Goal: Transaction & Acquisition: Purchase product/service

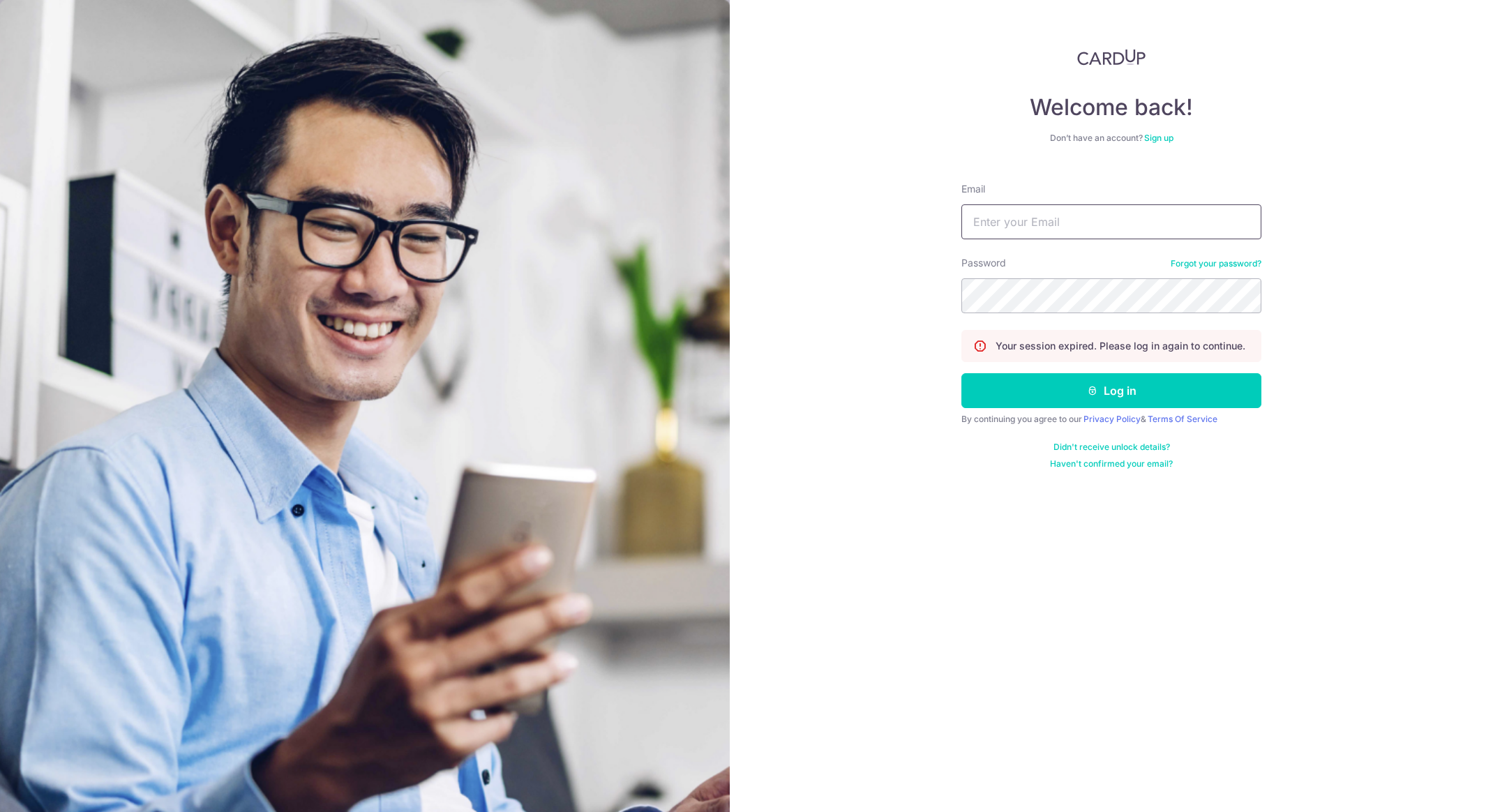
type input "astonlimhan@gmail.com"
click at [1001, 369] on form "Email astonlimhan@gmail.com Password Forgot your password? Your session expired…" at bounding box center [1111, 320] width 300 height 298
click at [1005, 385] on button "Log in" at bounding box center [1111, 391] width 300 height 35
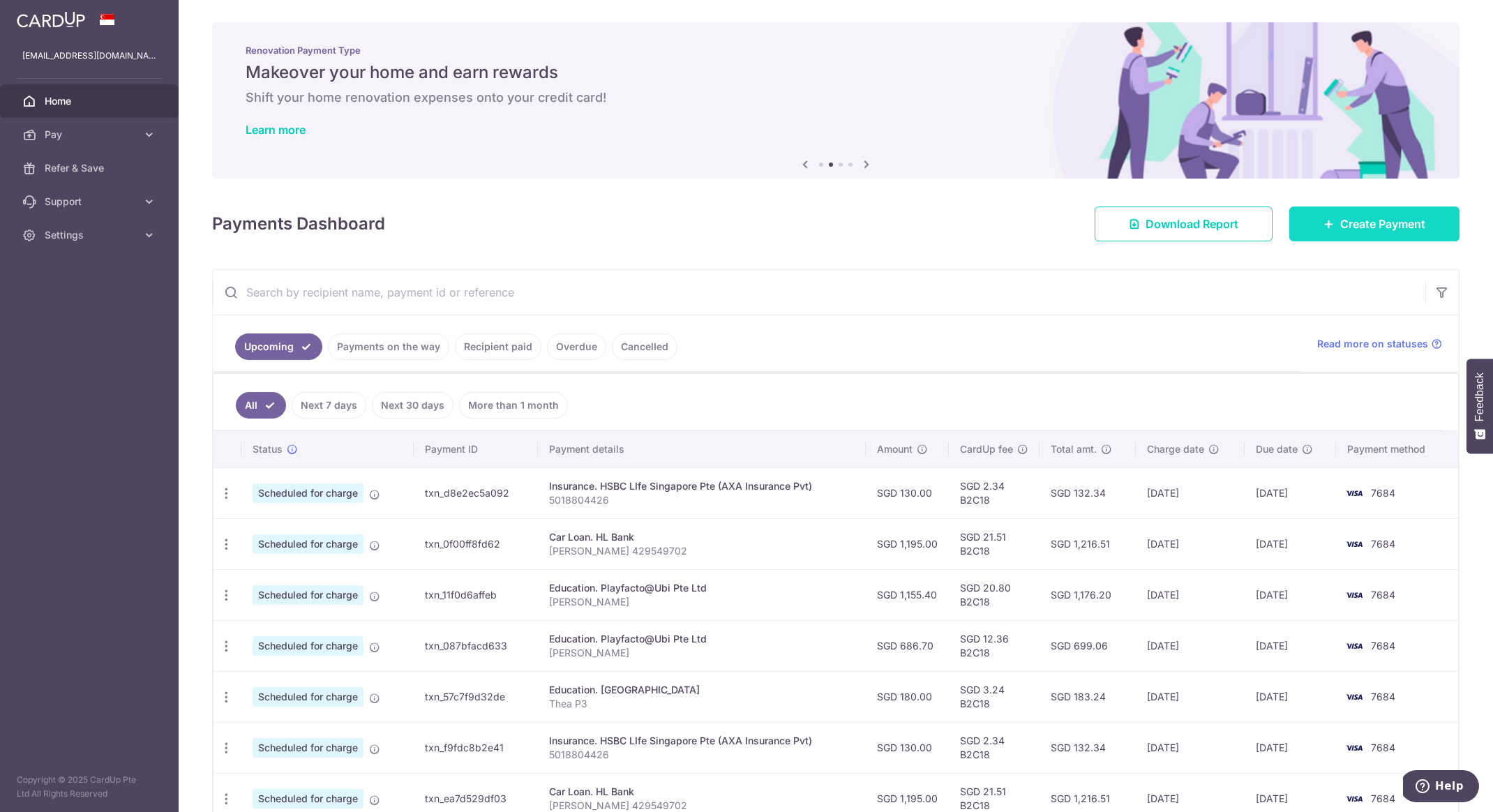
click at [1341, 224] on span "Create Payment" at bounding box center [1383, 224] width 85 height 17
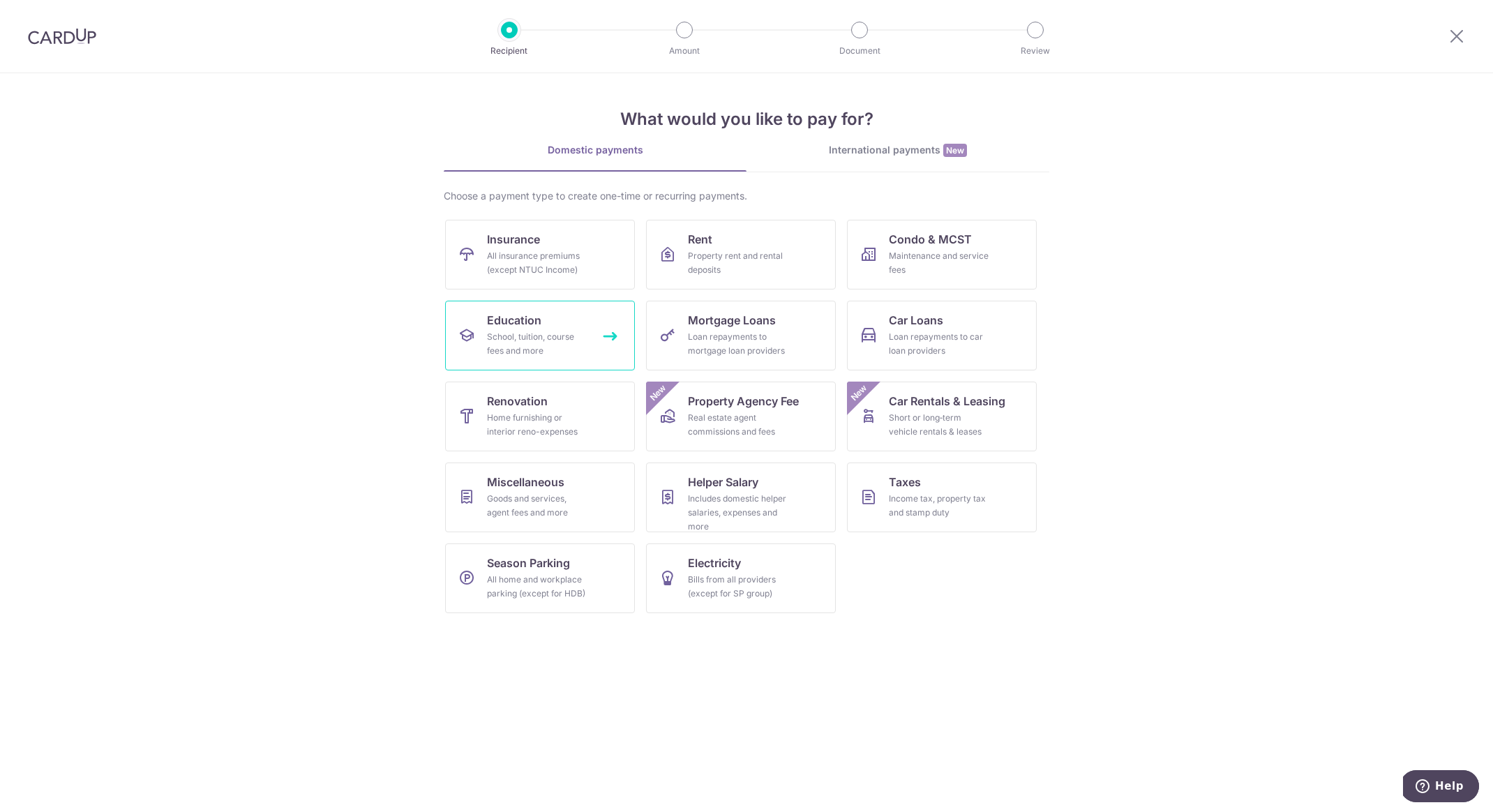
click at [486, 341] on link "Education School, tuition, course fees and more" at bounding box center [540, 335] width 190 height 70
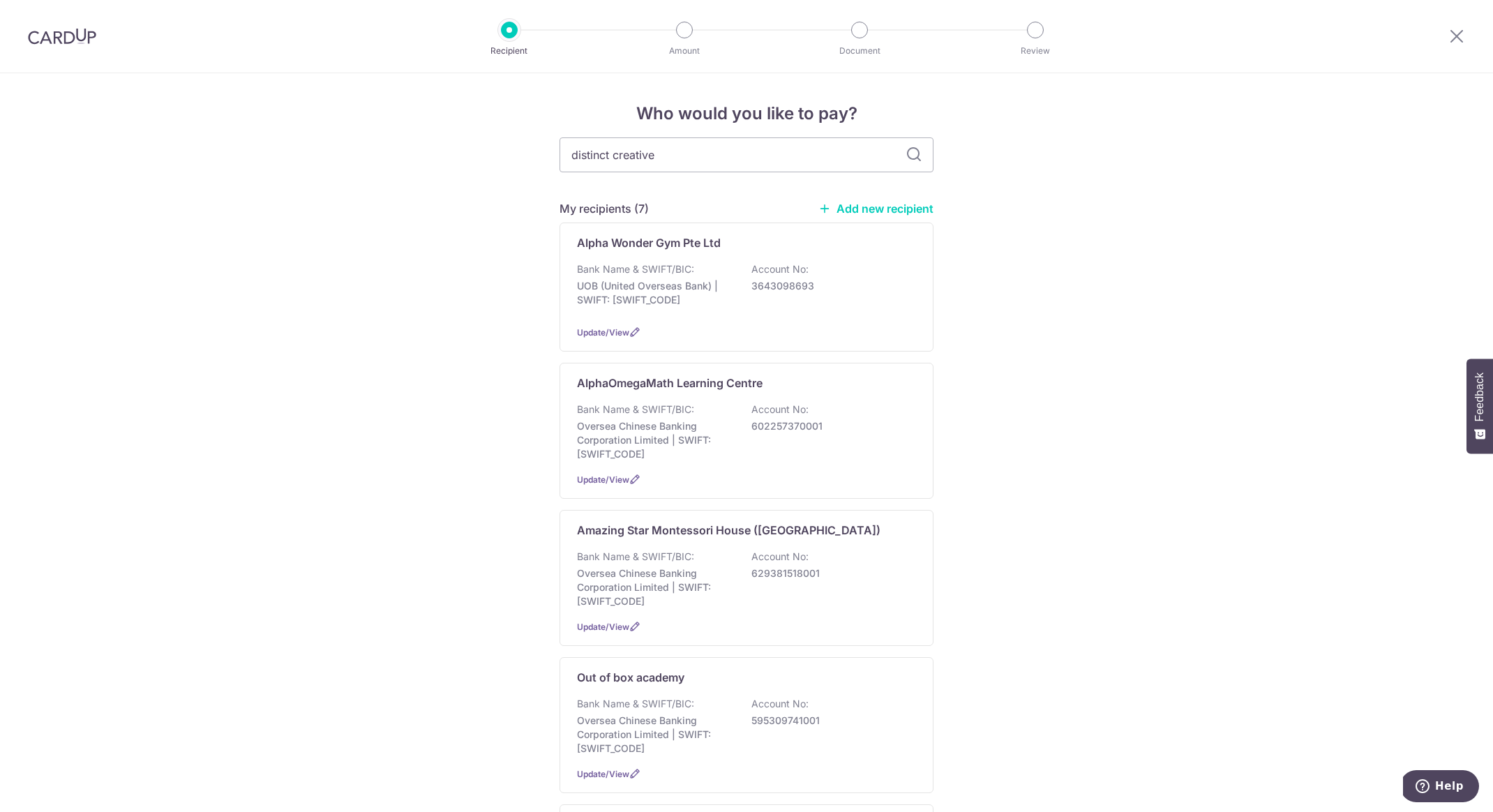
type input "distinct creative"
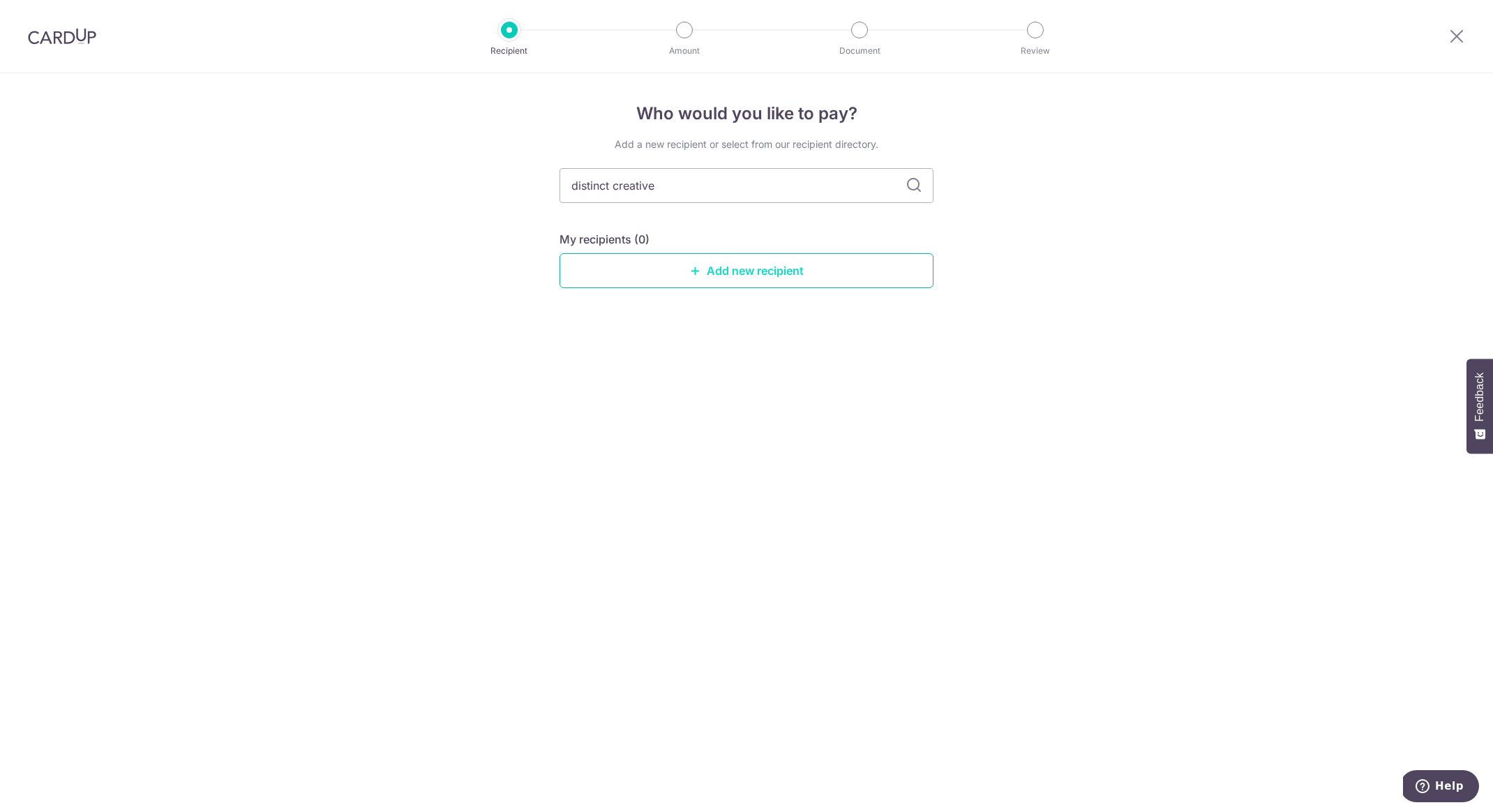
click at [610, 277] on link "Add new recipient" at bounding box center [746, 271] width 374 height 35
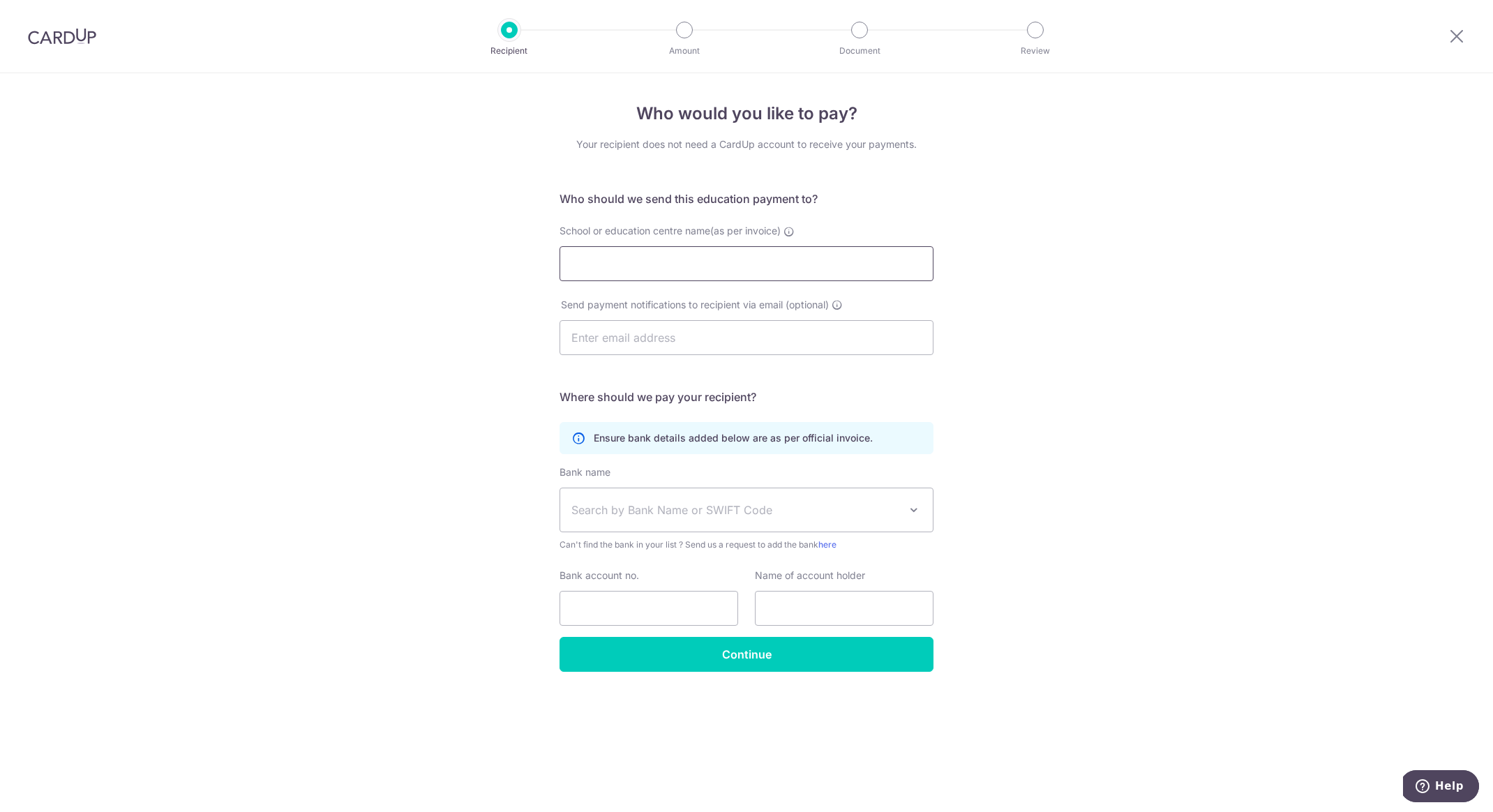
click at [610, 277] on input "School or education centre name(as per invoice)" at bounding box center [746, 264] width 374 height 35
type input "Distinct Creative Arts"
click at [319, 489] on div "Who would you like to pay? Your recipient does not need a CardUp account to rec…" at bounding box center [746, 443] width 1493 height 739
click at [825, 521] on span "Search by Bank Name or SWIFT Code" at bounding box center [746, 510] width 372 height 44
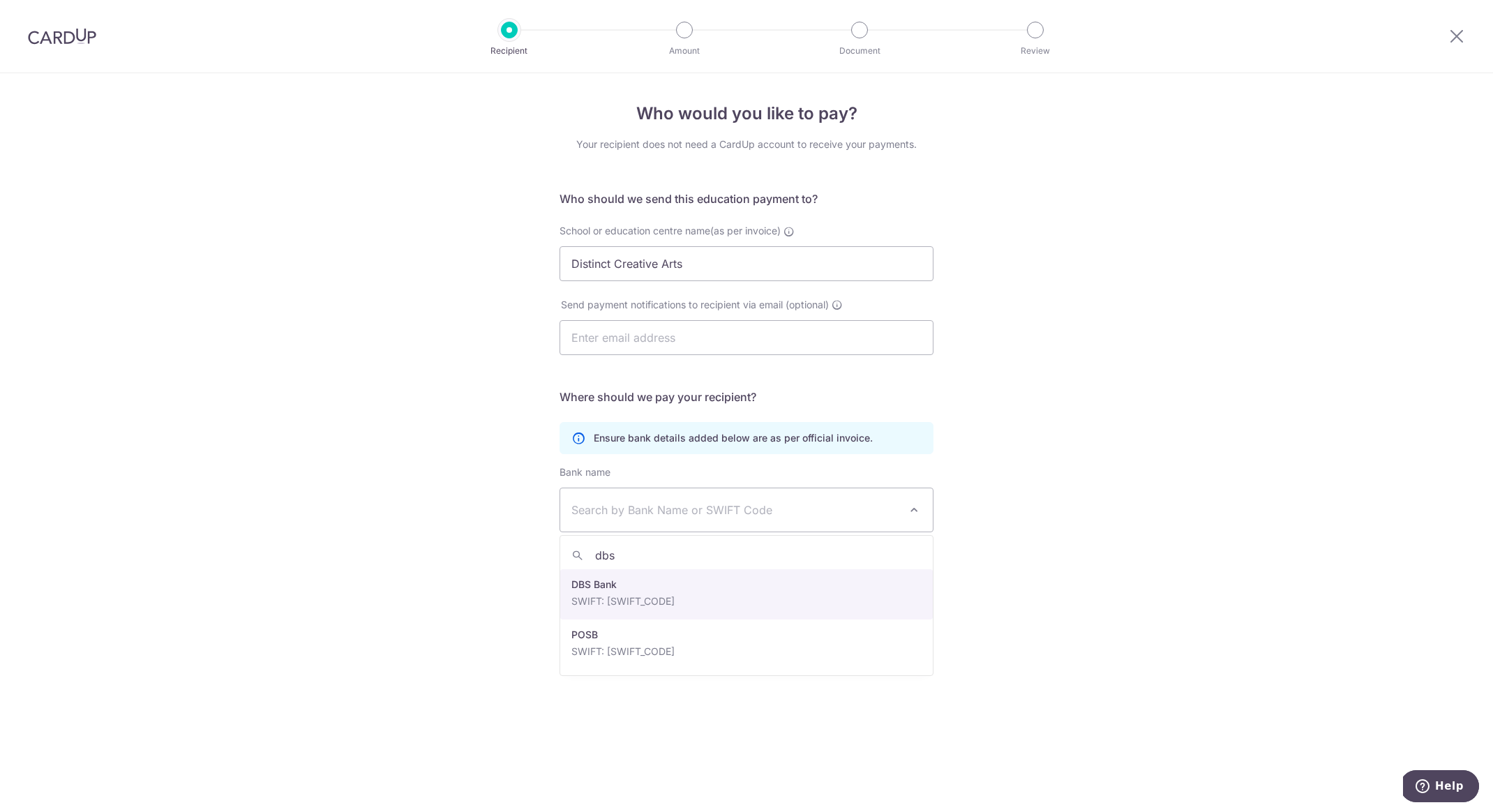
type input "dbs"
select select "6"
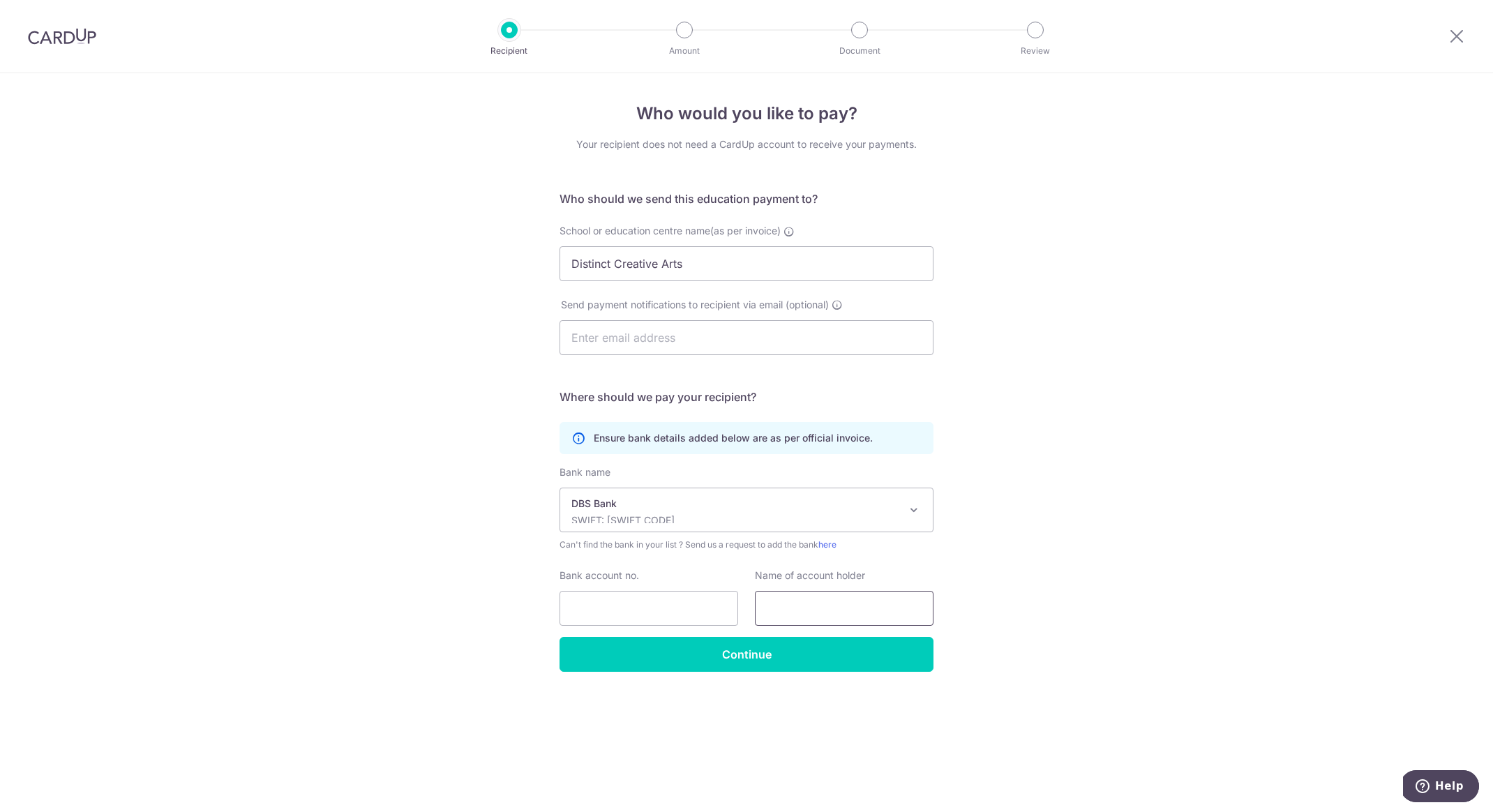
click at [813, 598] on input "text" at bounding box center [844, 609] width 179 height 35
type input "Distinct Creative Arts"
click at [658, 601] on input "Bank account no." at bounding box center [649, 609] width 179 height 35
paste input "0129012009"
type input "0129012009"
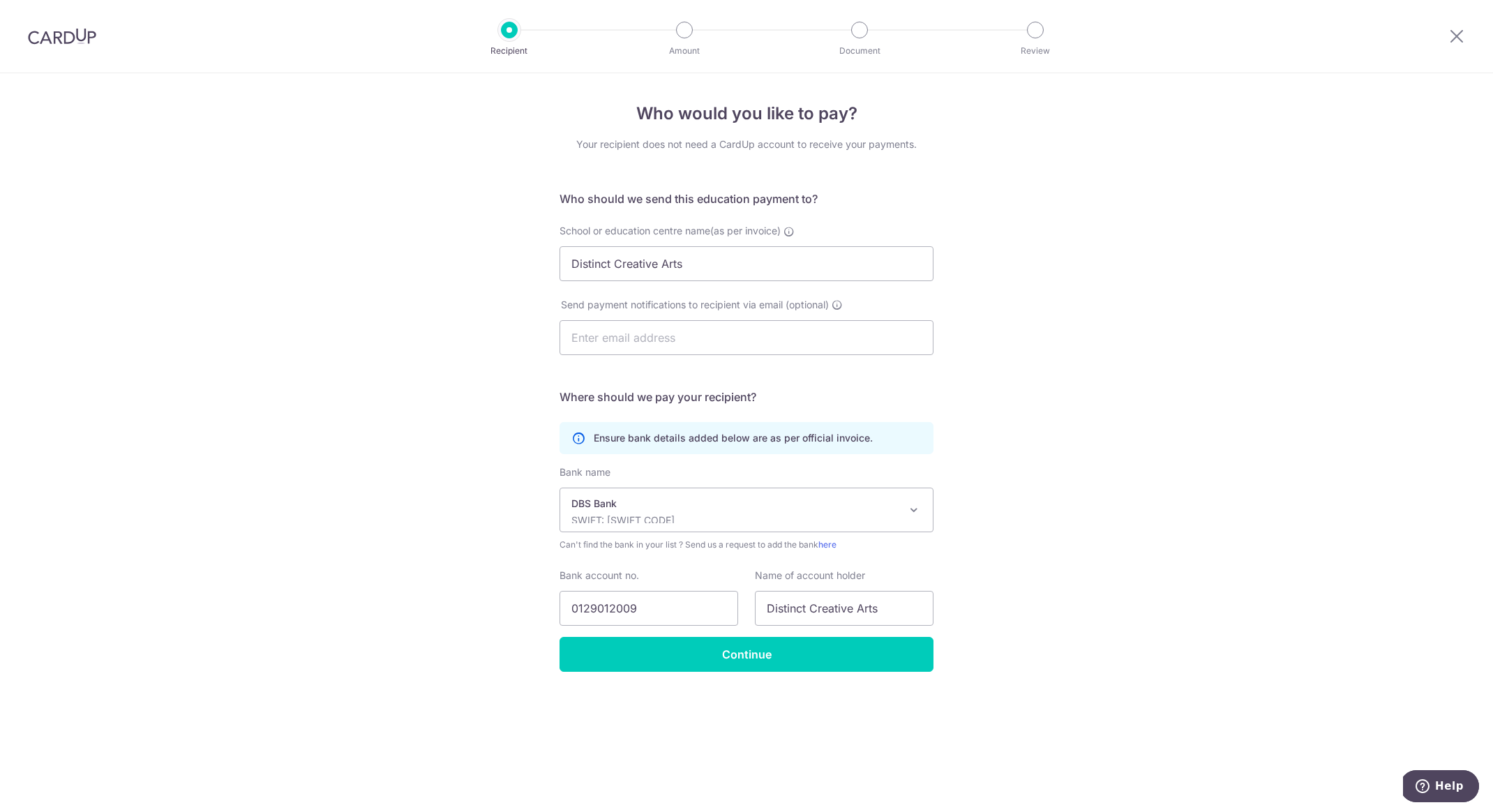
click at [331, 536] on div "Who would you like to pay? Your recipient does not need a CardUp account to rec…" at bounding box center [746, 443] width 1493 height 739
click at [701, 651] on input "Continue" at bounding box center [746, 654] width 374 height 35
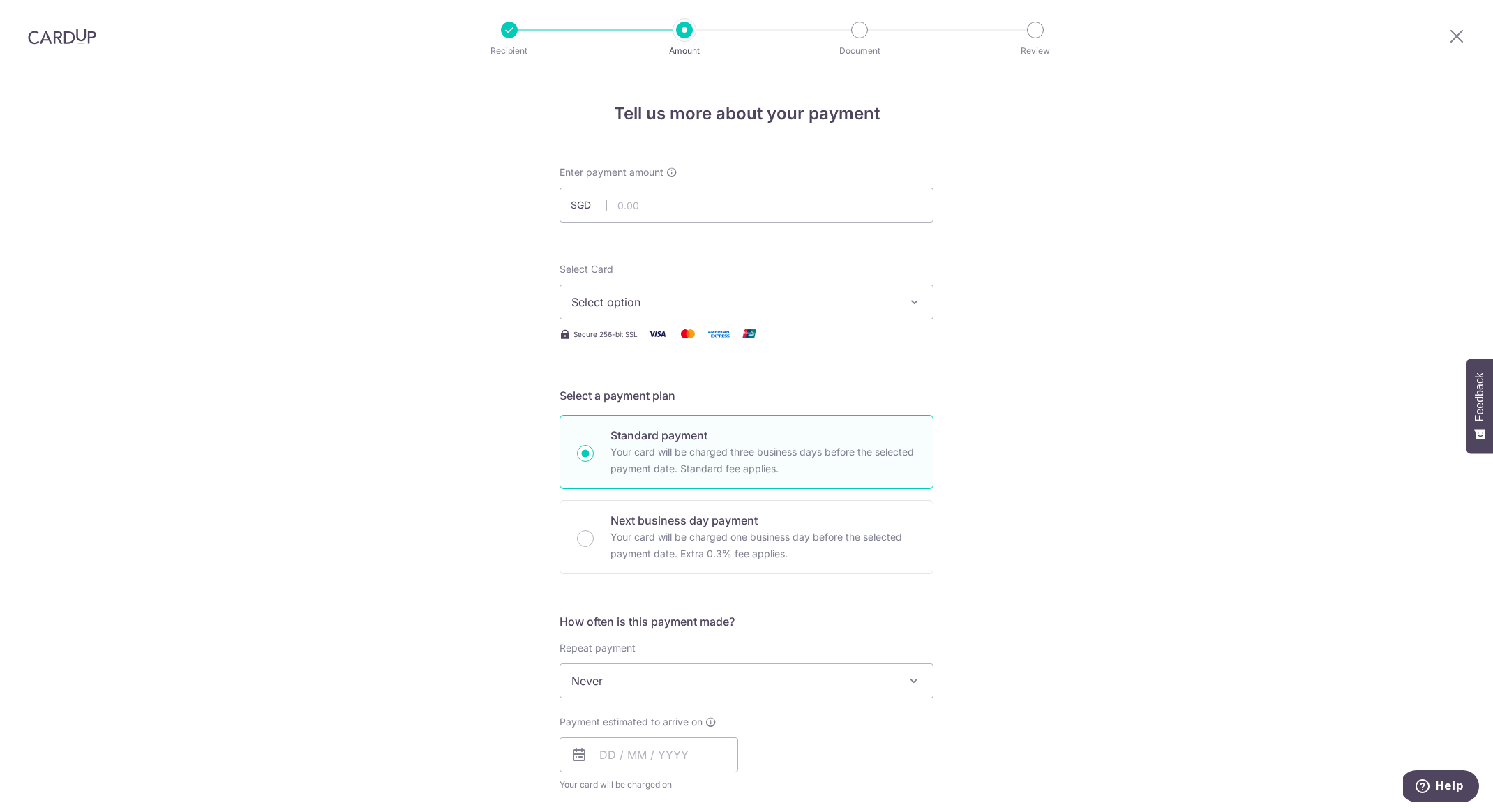
scroll to position [111, 0]
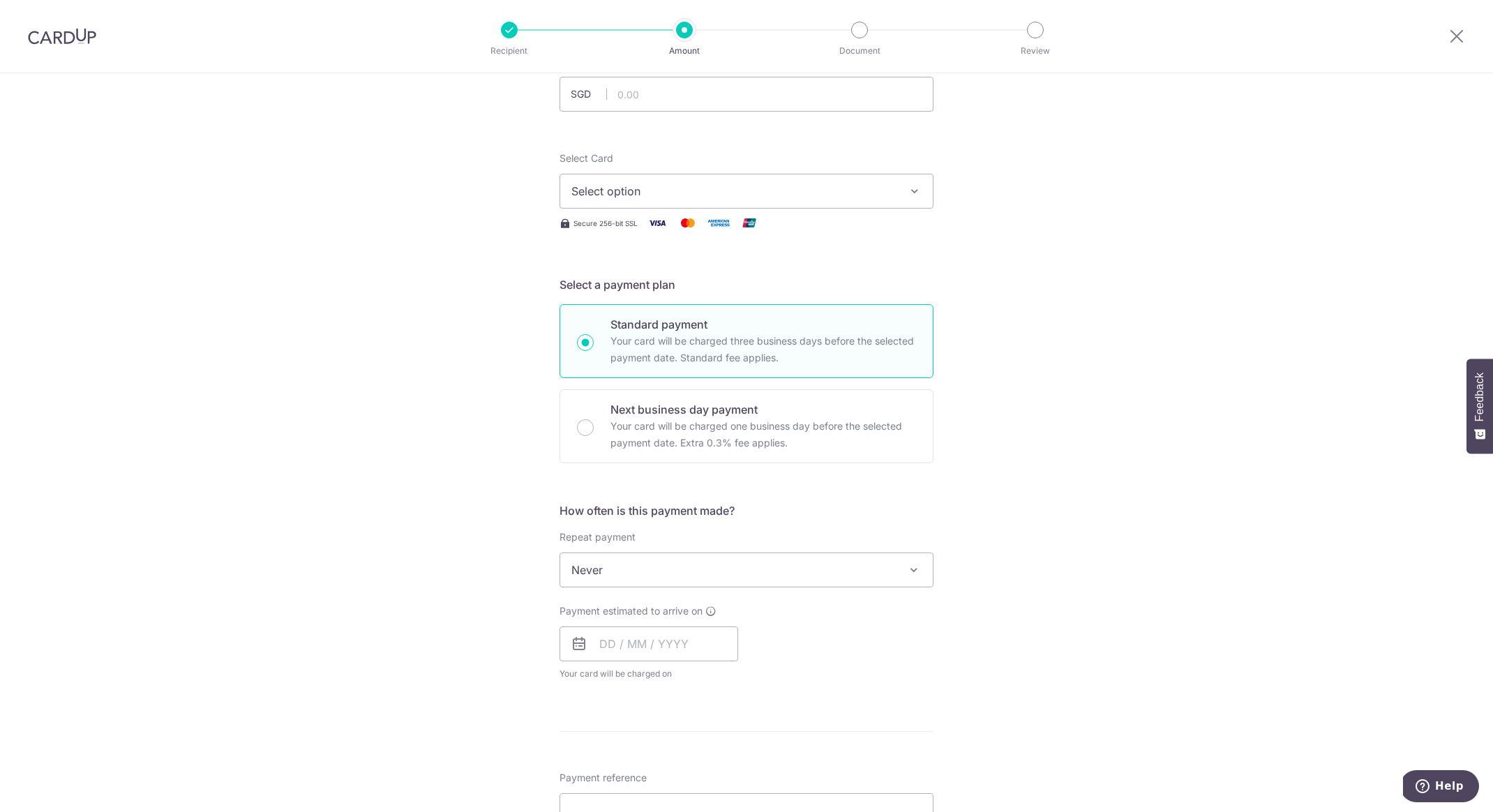
click at [731, 568] on span "Never" at bounding box center [746, 570] width 372 height 34
click at [434, 579] on div "Tell us more about your payment Enter payment amount SGD Recipient added succes…" at bounding box center [746, 593] width 1493 height 1262
click at [619, 661] on div "Payment estimated to arrive on Your card will be charged on for the first payme…" at bounding box center [649, 642] width 179 height 76
click at [615, 652] on input "text" at bounding box center [649, 644] width 179 height 35
click at [698, 780] on link "9" at bounding box center [699, 771] width 22 height 22
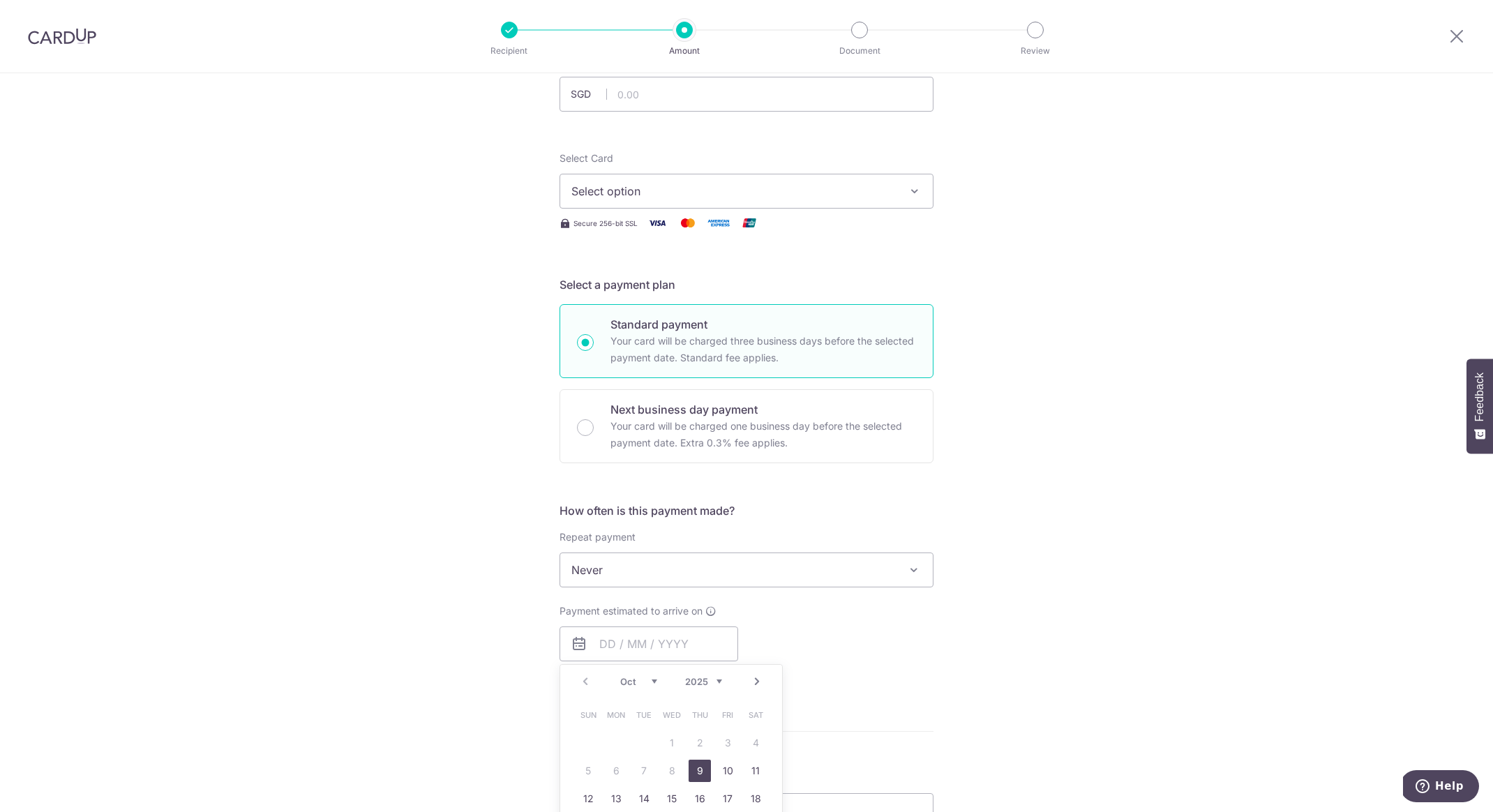
type input "[DATE]"
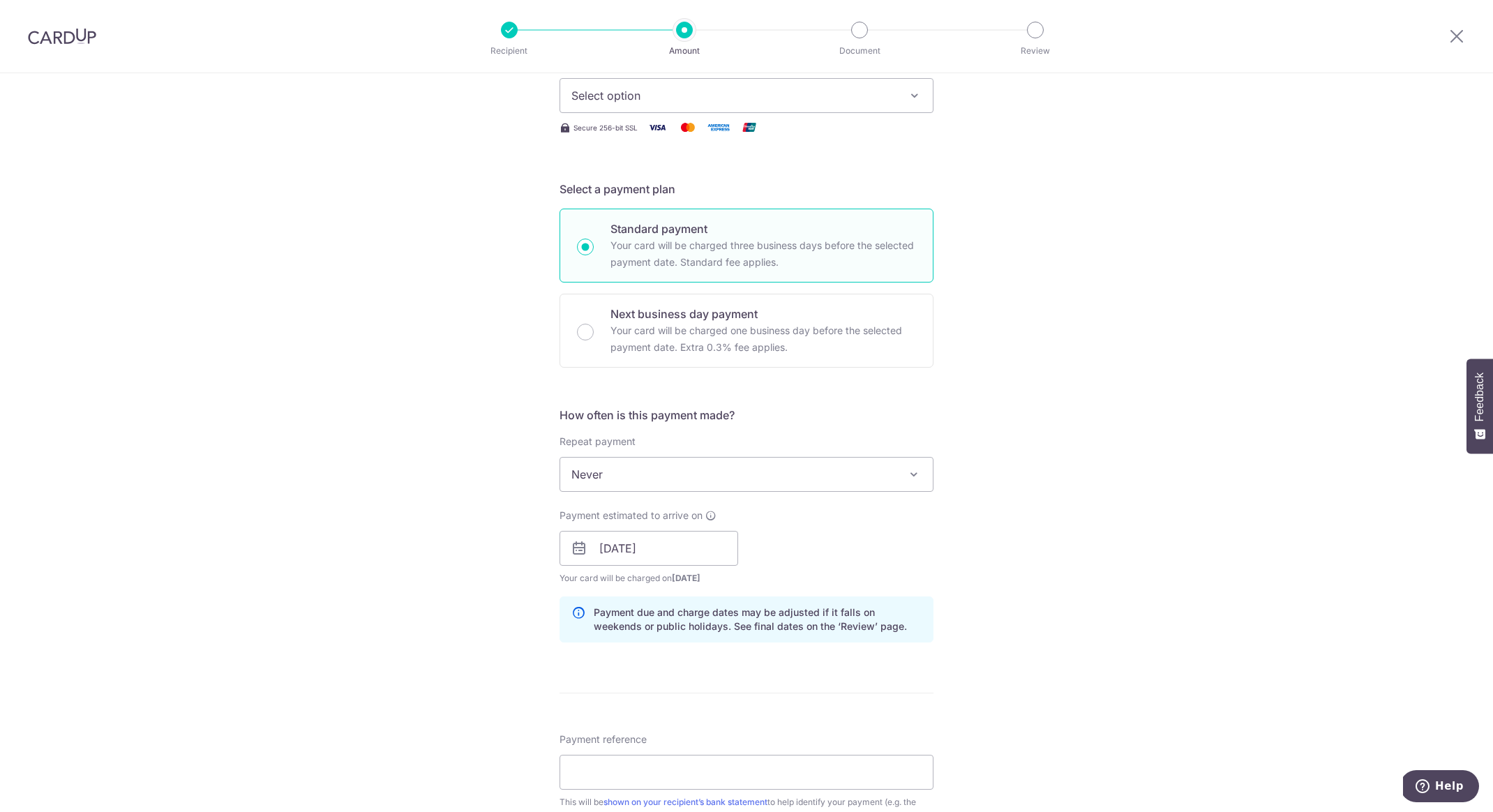
scroll to position [422, 0]
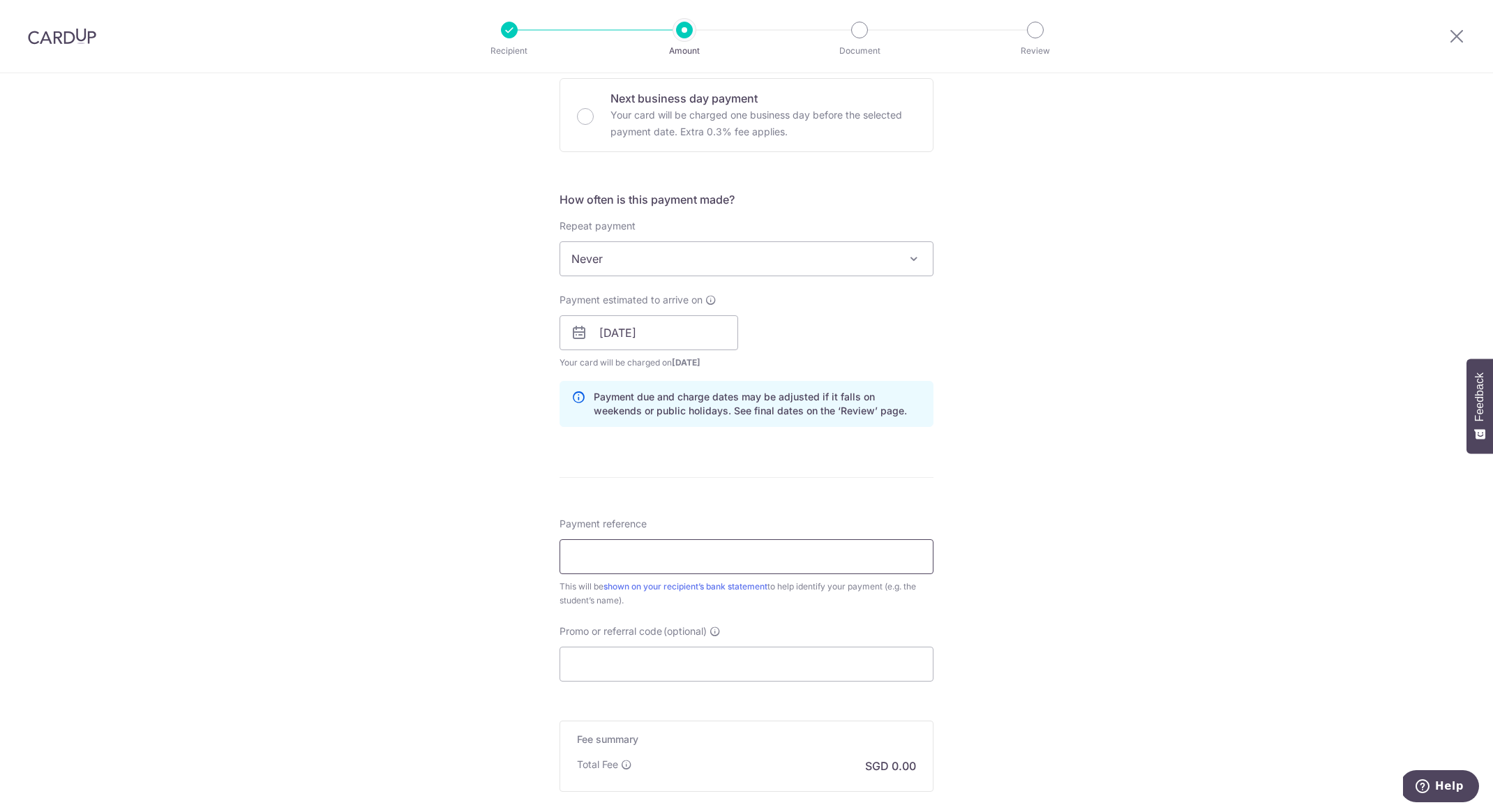
click at [649, 571] on input "Payment reference" at bounding box center [746, 557] width 374 height 35
type input "[PERSON_NAME]"
click at [626, 669] on input "Promo or referral code (optional)" at bounding box center [746, 664] width 374 height 35
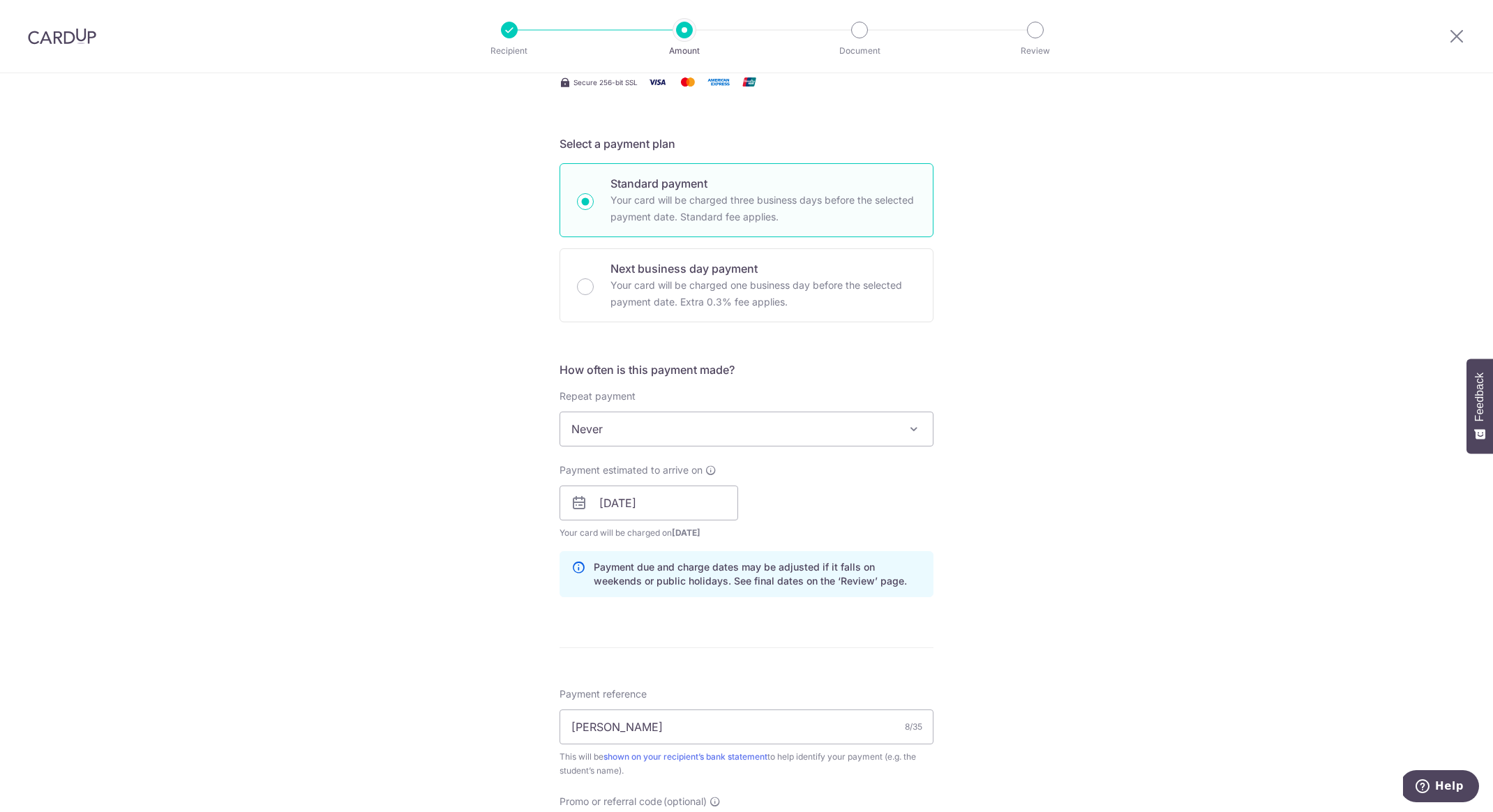
scroll to position [0, 0]
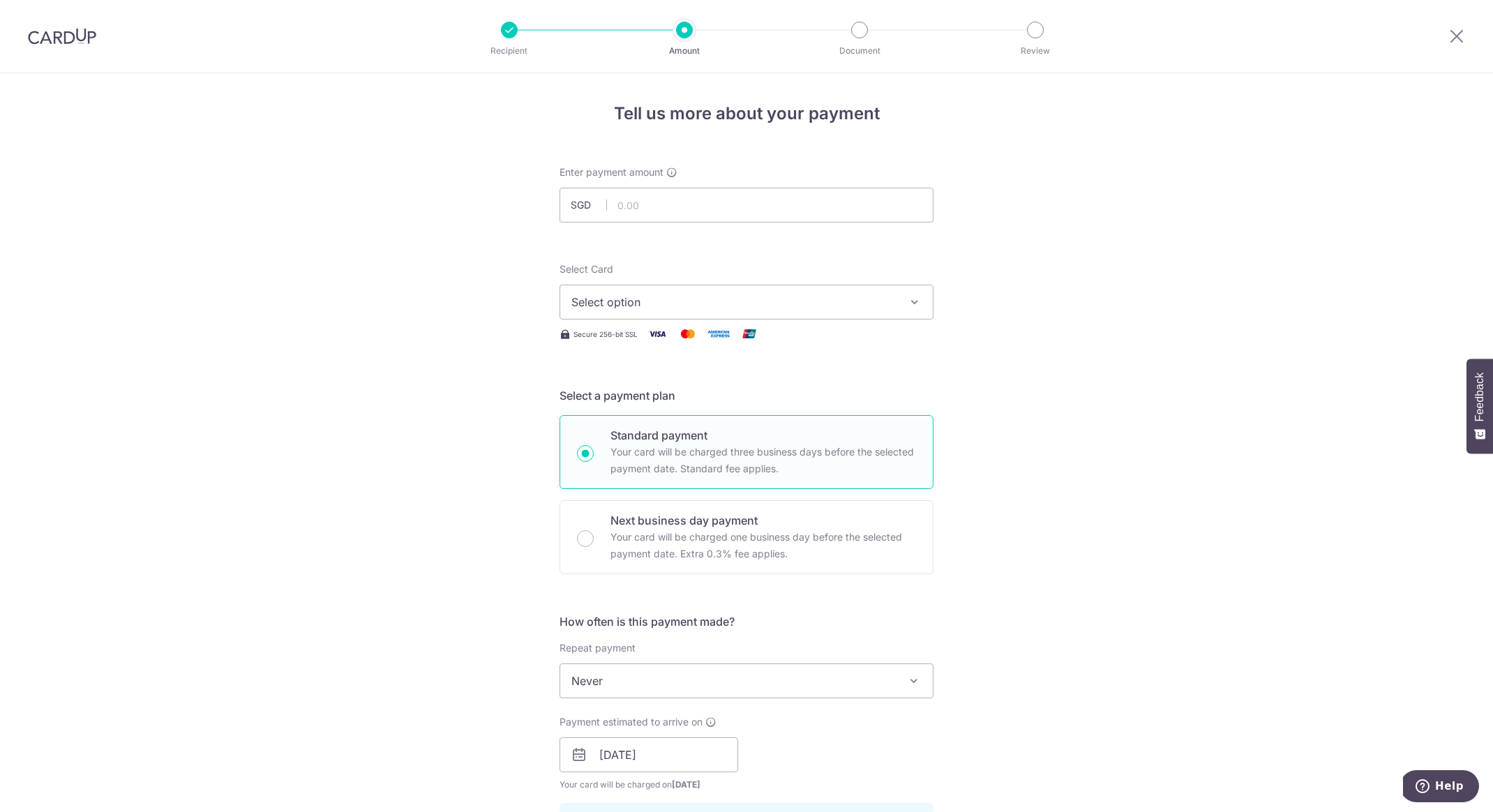
type input "B2C18"
click at [657, 312] on button "Select option" at bounding box center [746, 302] width 374 height 35
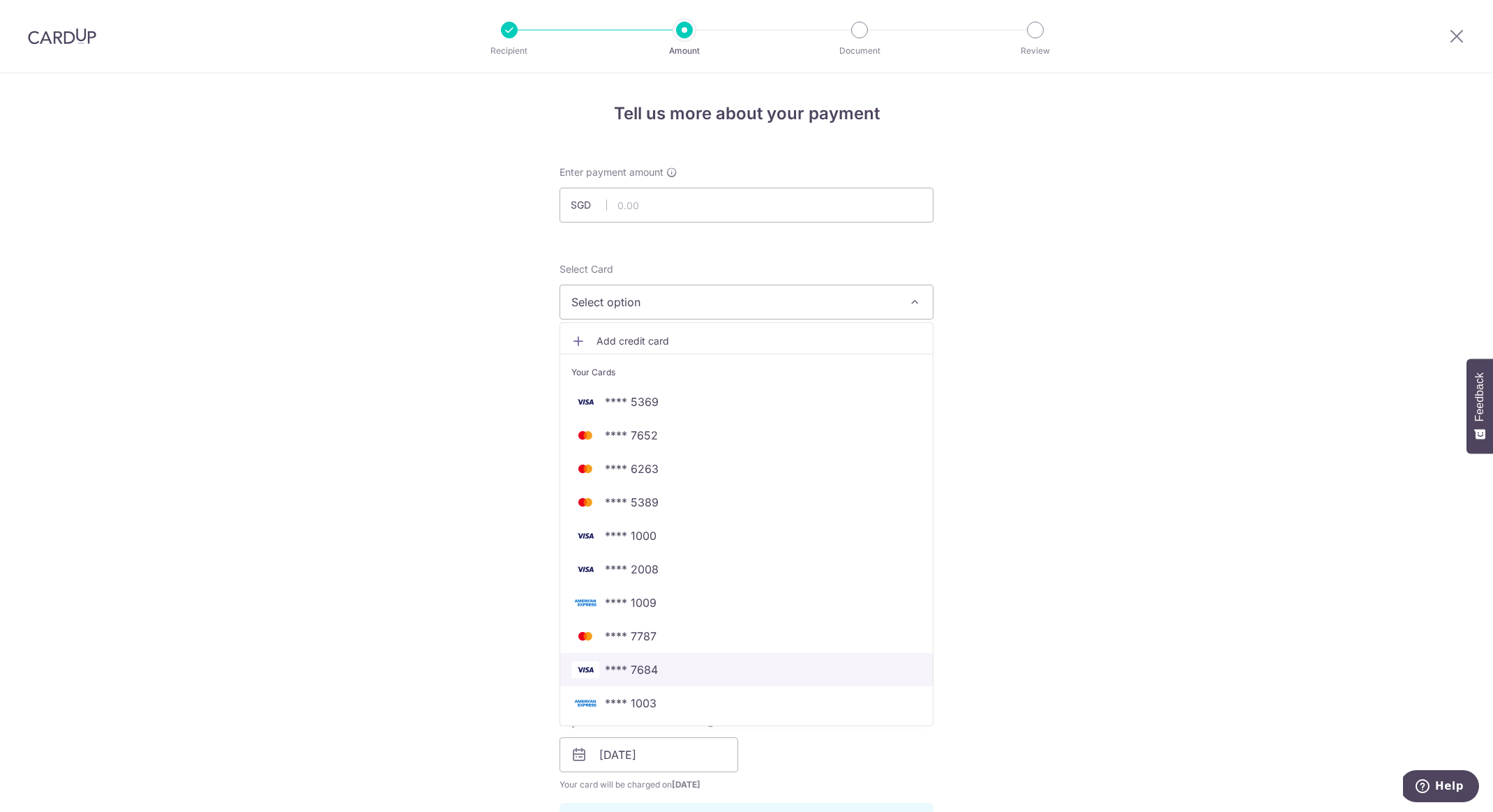
click at [628, 679] on link "**** 7684" at bounding box center [746, 670] width 372 height 34
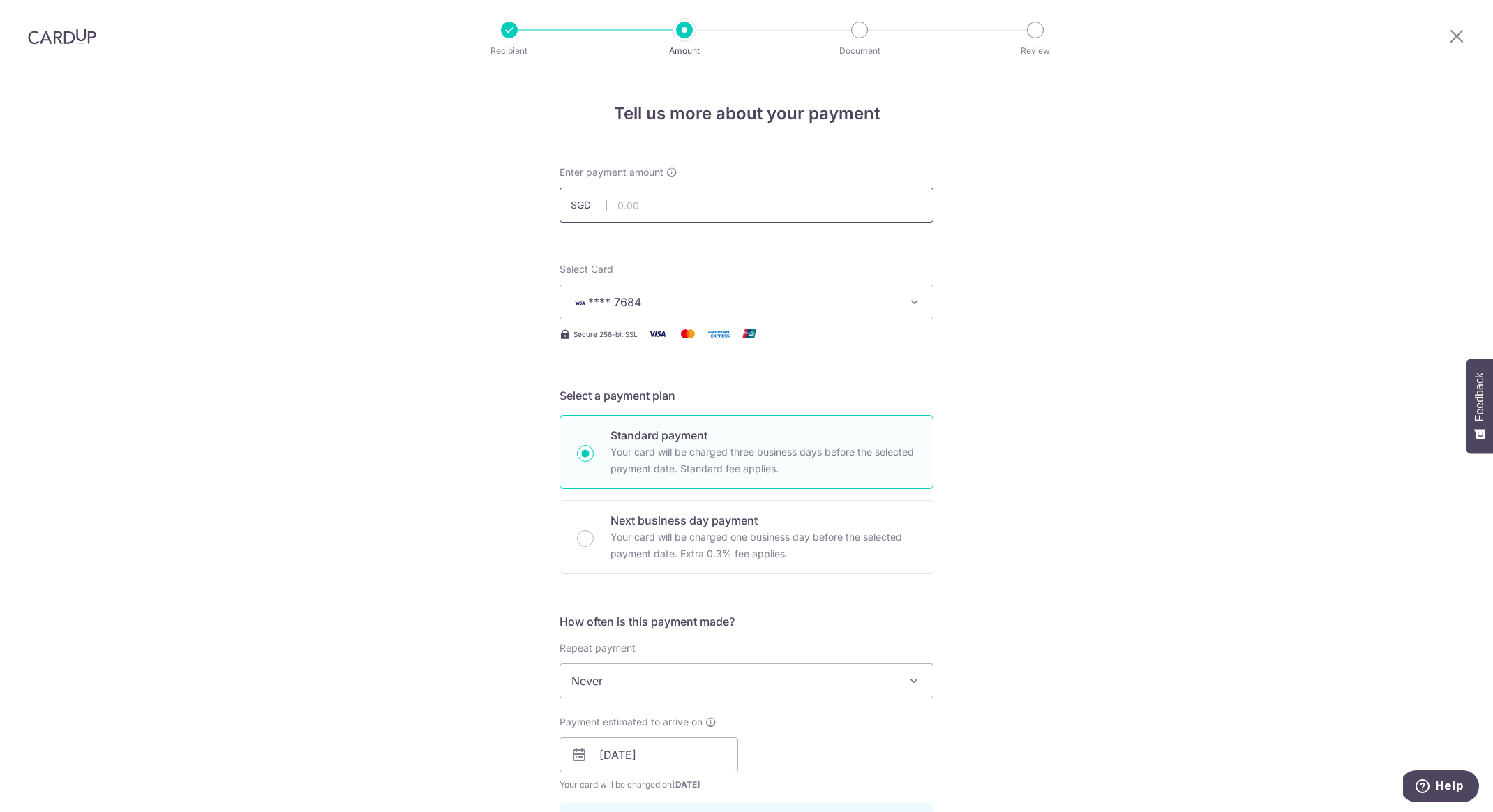
click at [653, 190] on input "text" at bounding box center [746, 205] width 374 height 35
click at [675, 203] on input "text" at bounding box center [746, 205] width 374 height 35
type input "376.05"
click at [450, 268] on div "Tell us more about your payment Enter payment amount SGD 376.05 Recipient added…" at bounding box center [746, 764] width 1493 height 1382
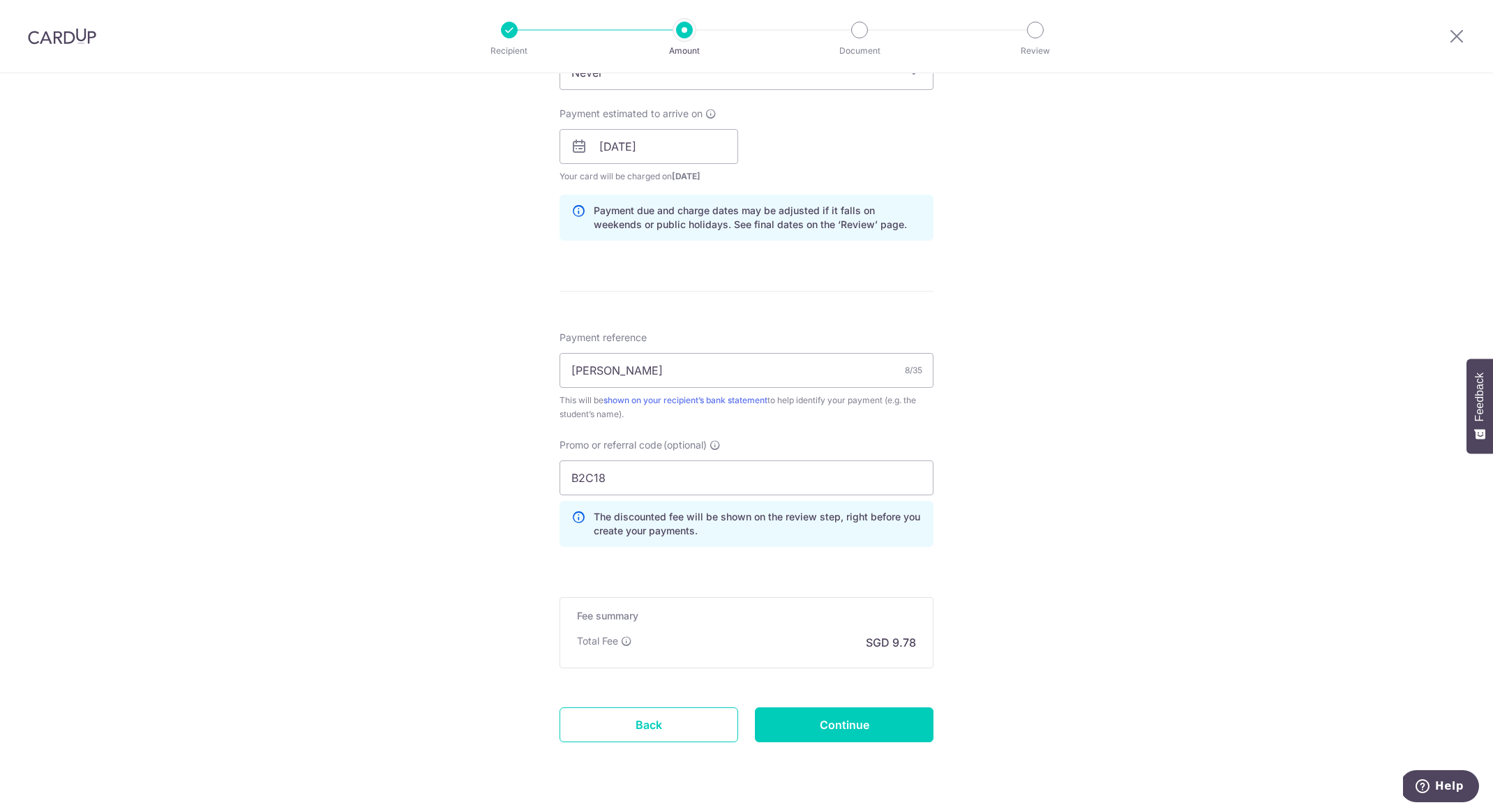
scroll to position [643, 0]
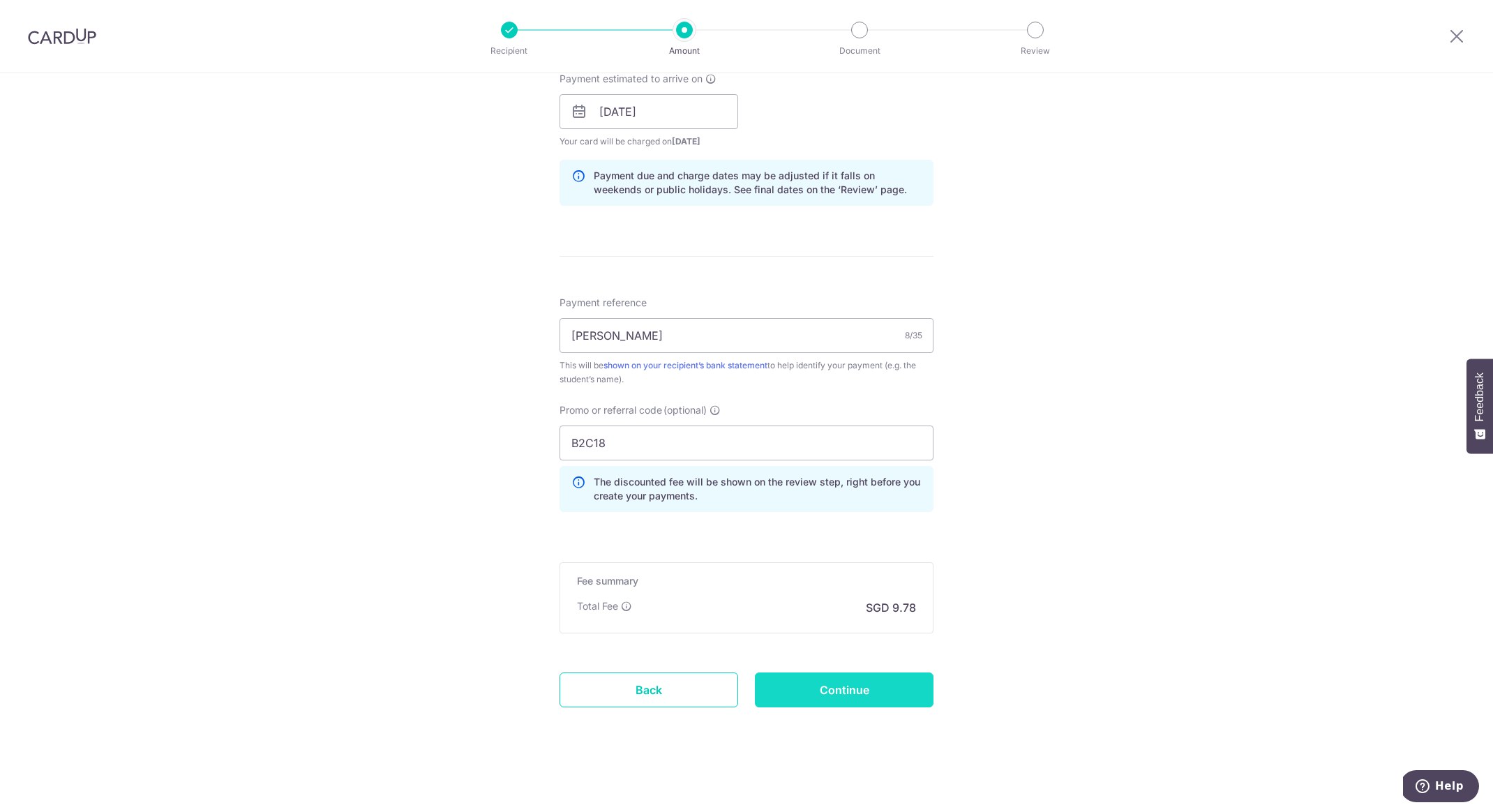
click at [869, 696] on input "Continue" at bounding box center [844, 690] width 179 height 35
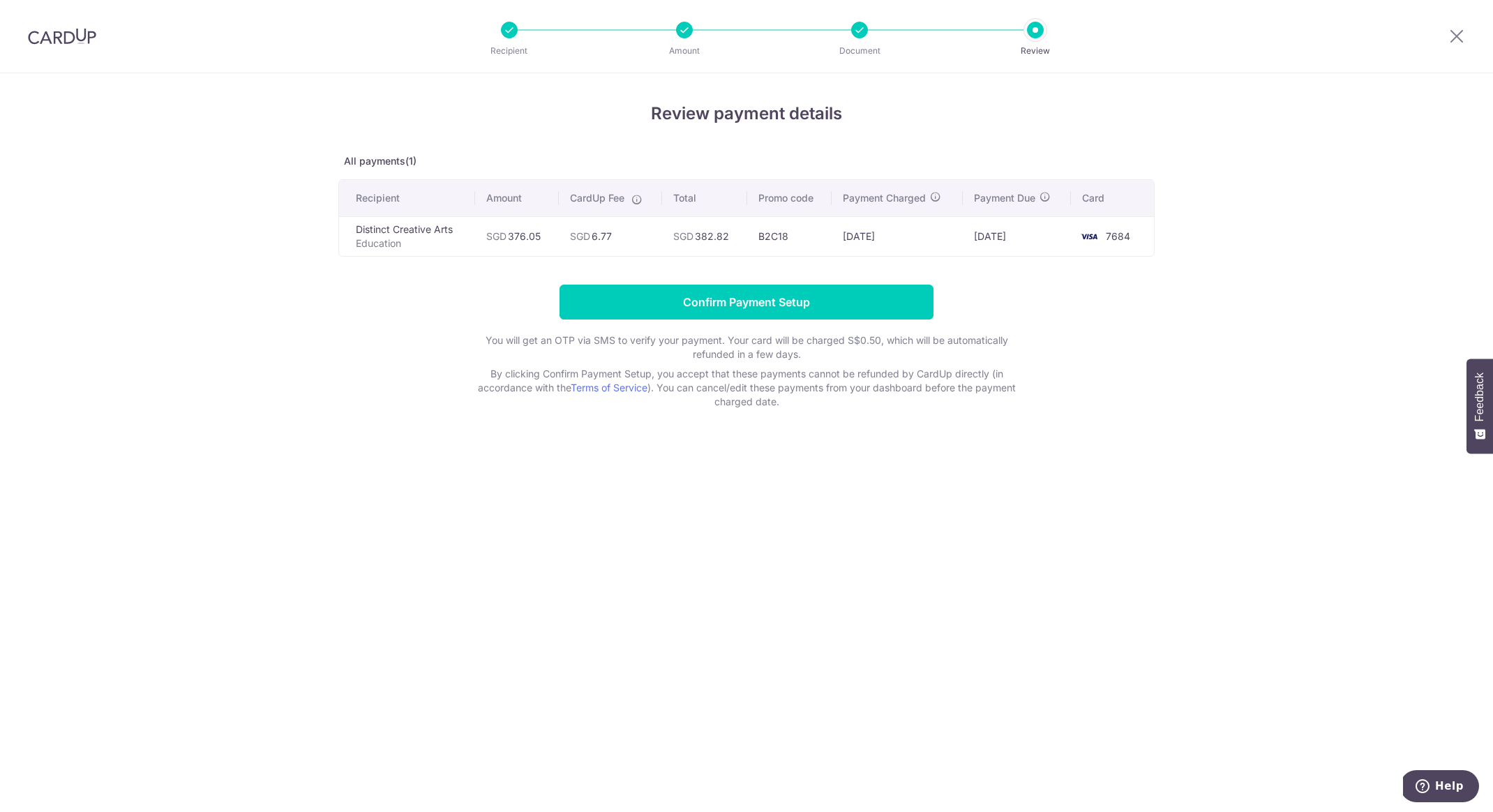
click at [563, 615] on div "Review payment details All payments(1) Recipient Amount CardUp Fee Total Promo …" at bounding box center [746, 443] width 1493 height 739
click at [504, 616] on div "Review payment details All payments(1) Recipient Amount CardUp Fee Total Promo …" at bounding box center [746, 443] width 1493 height 739
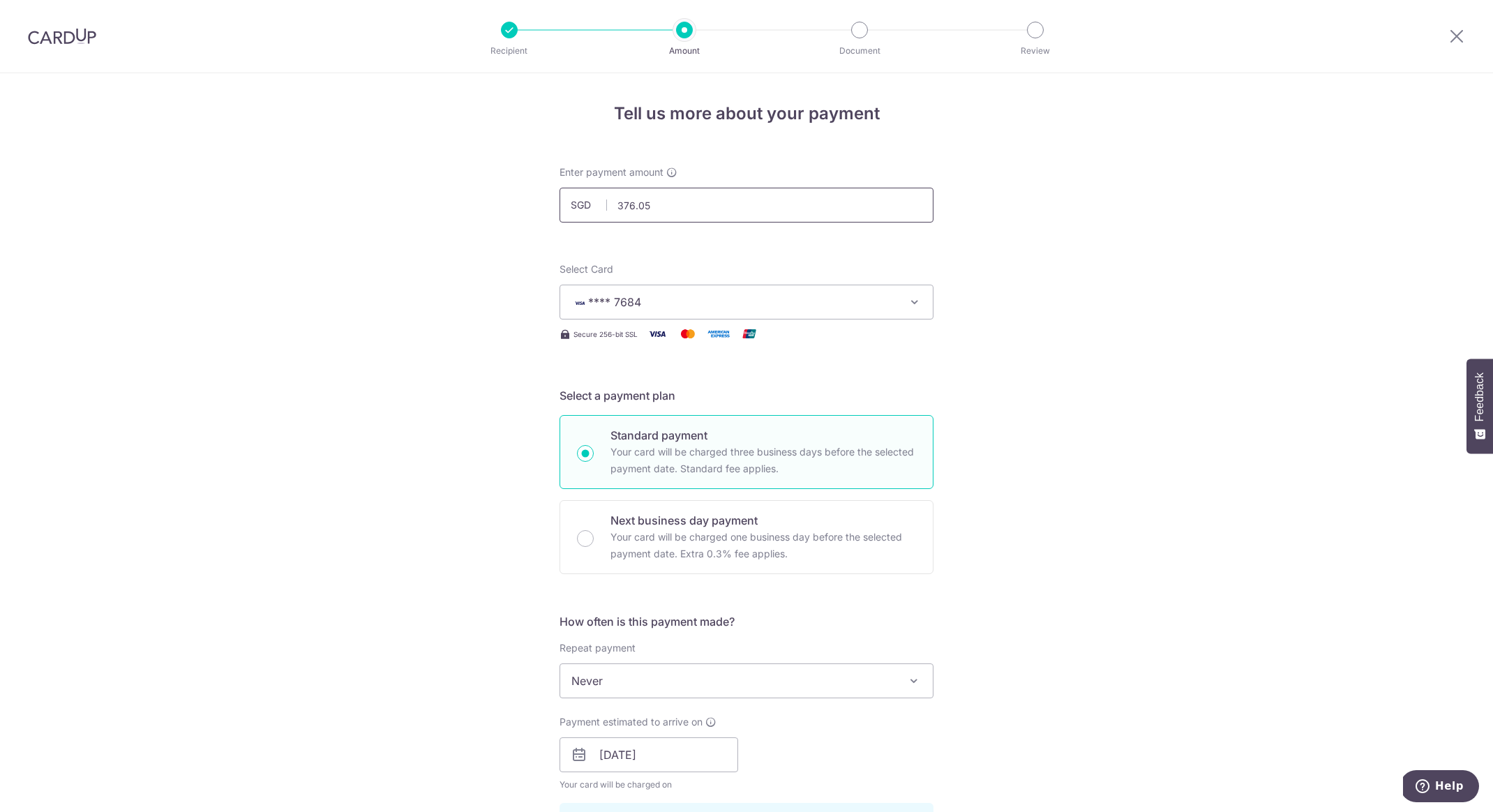
drag, startPoint x: 672, startPoint y: 210, endPoint x: 426, endPoint y: 192, distance: 246.7
click at [426, 192] on div "Tell us more about your payment Enter payment amount SGD 376.05 376.05 Select C…" at bounding box center [746, 764] width 1493 height 1382
type input "0"
type input "3"
type input "329.04"
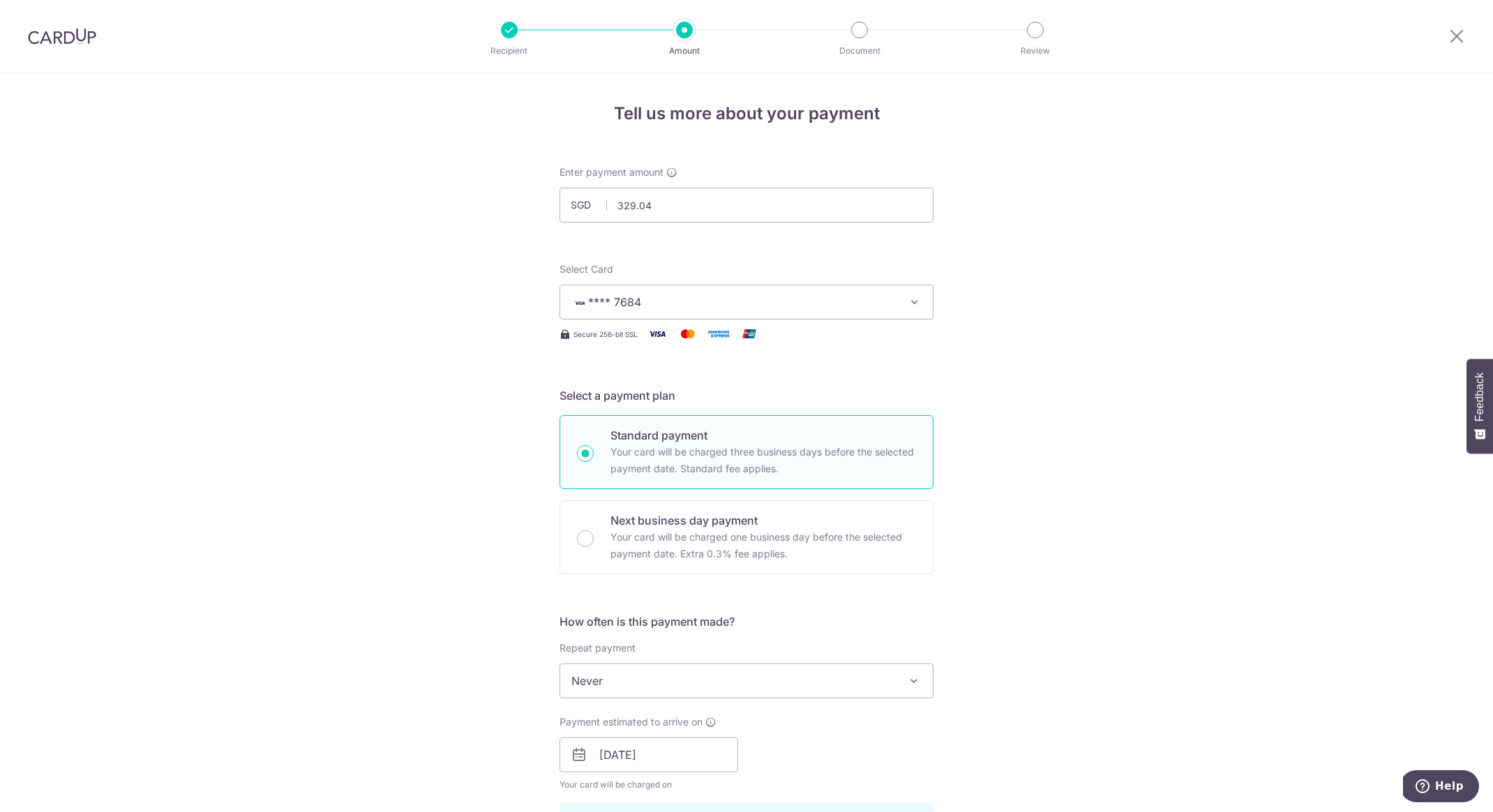
click at [419, 384] on div "Tell us more about your payment Enter payment amount SGD 329.04 376.05 Select C…" at bounding box center [746, 764] width 1493 height 1382
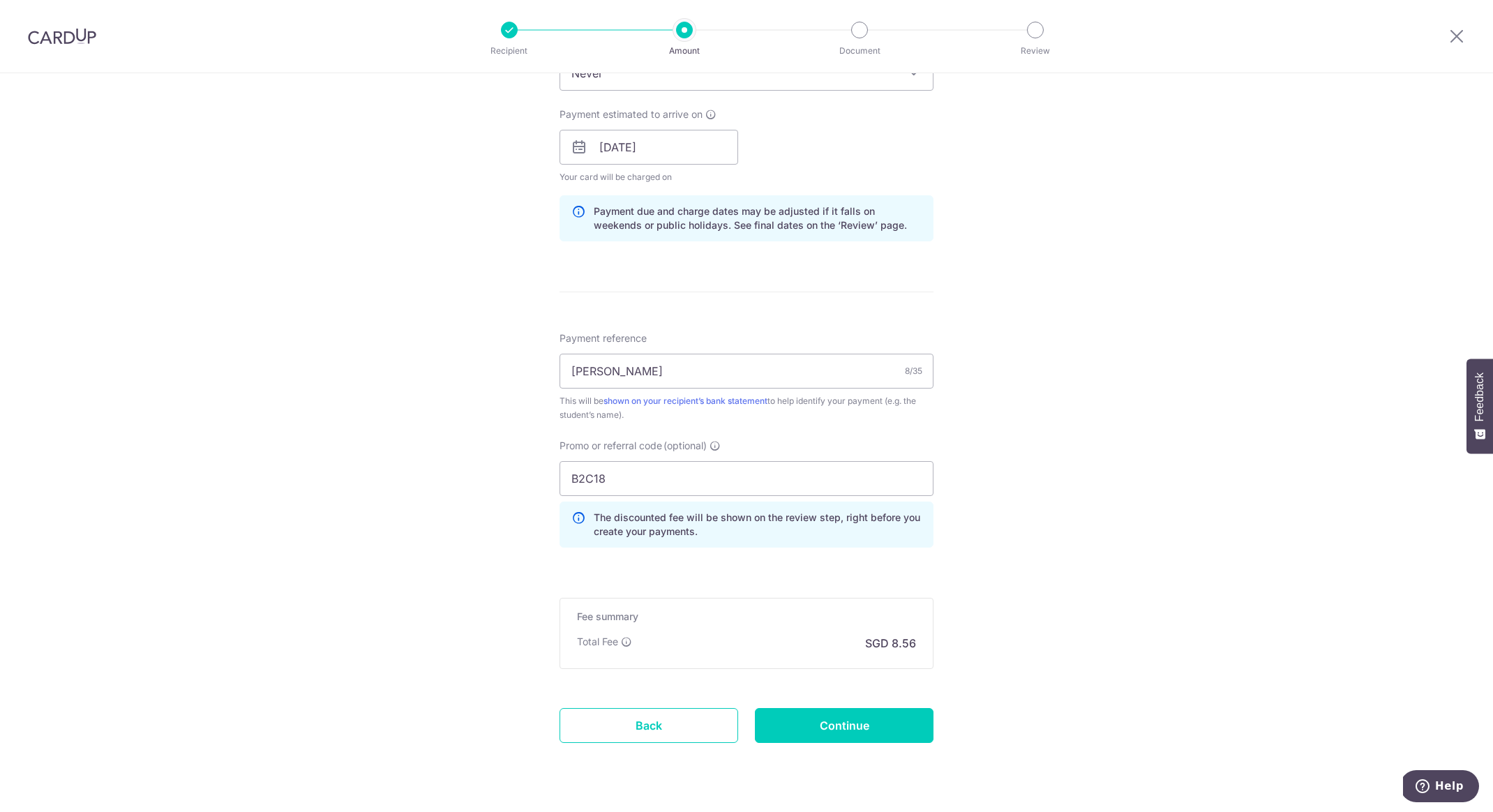
scroll to position [643, 0]
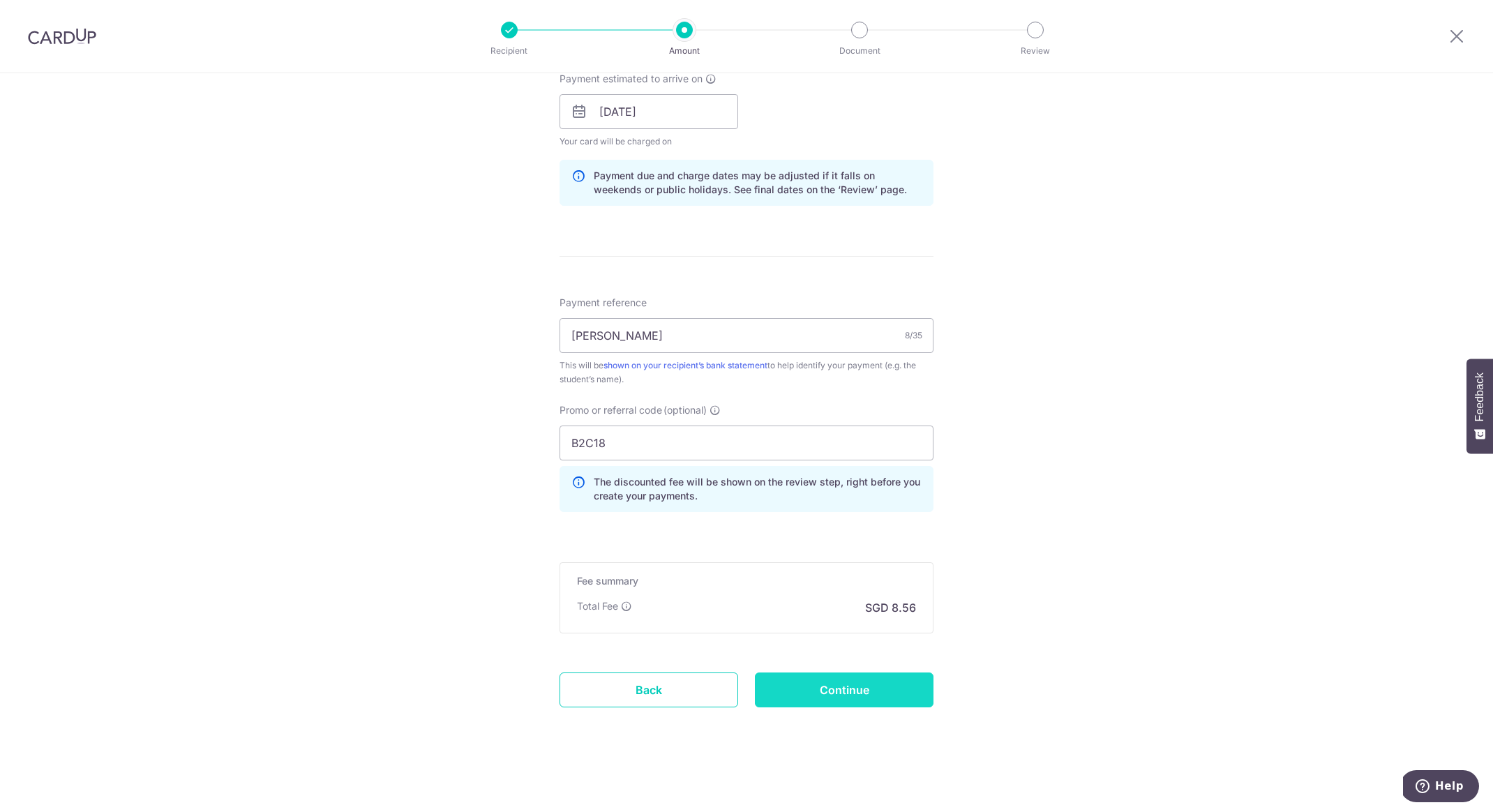
click at [843, 694] on input "Continue" at bounding box center [844, 690] width 179 height 35
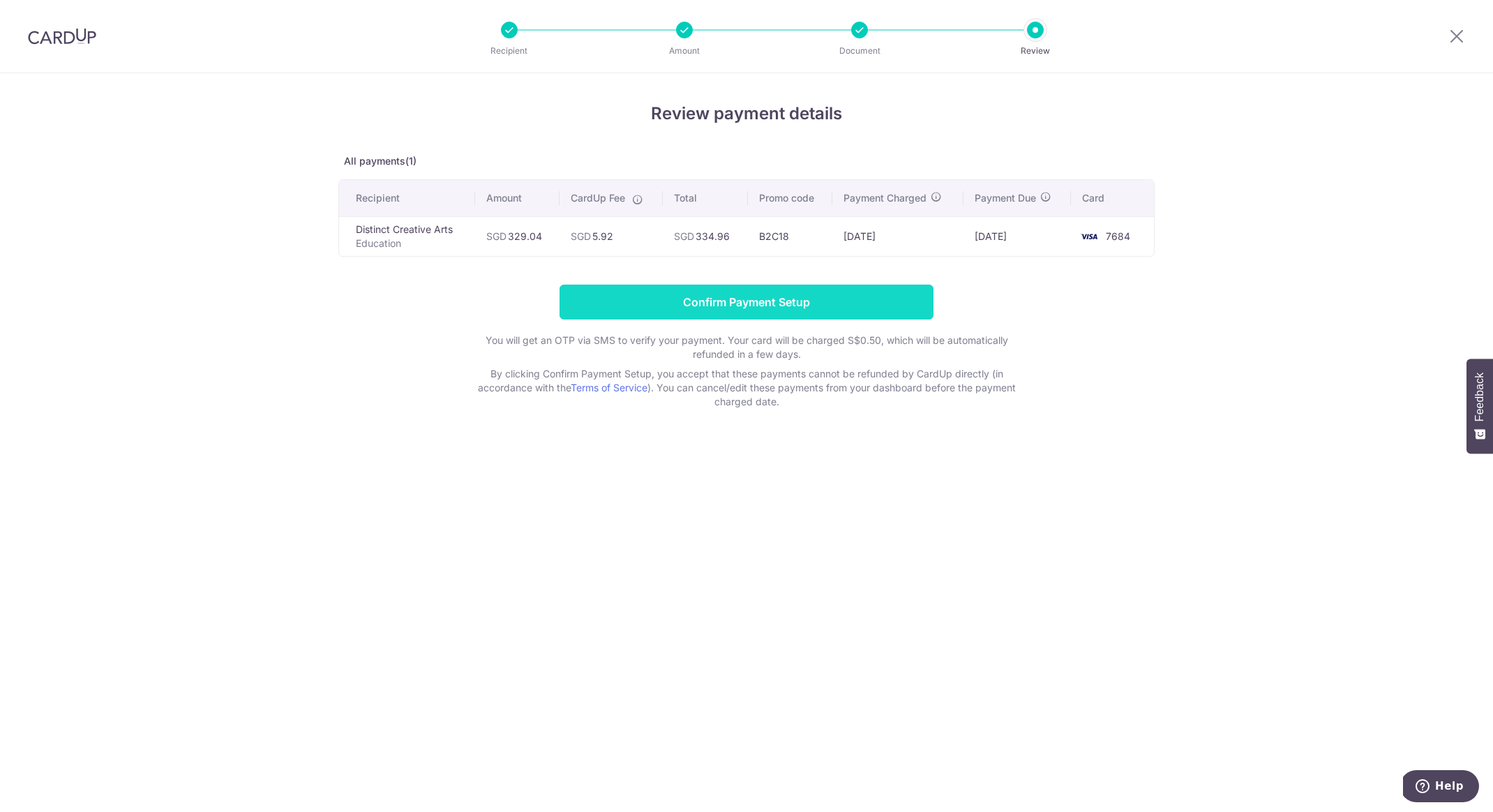
click at [620, 306] on input "Confirm Payment Setup" at bounding box center [746, 302] width 374 height 35
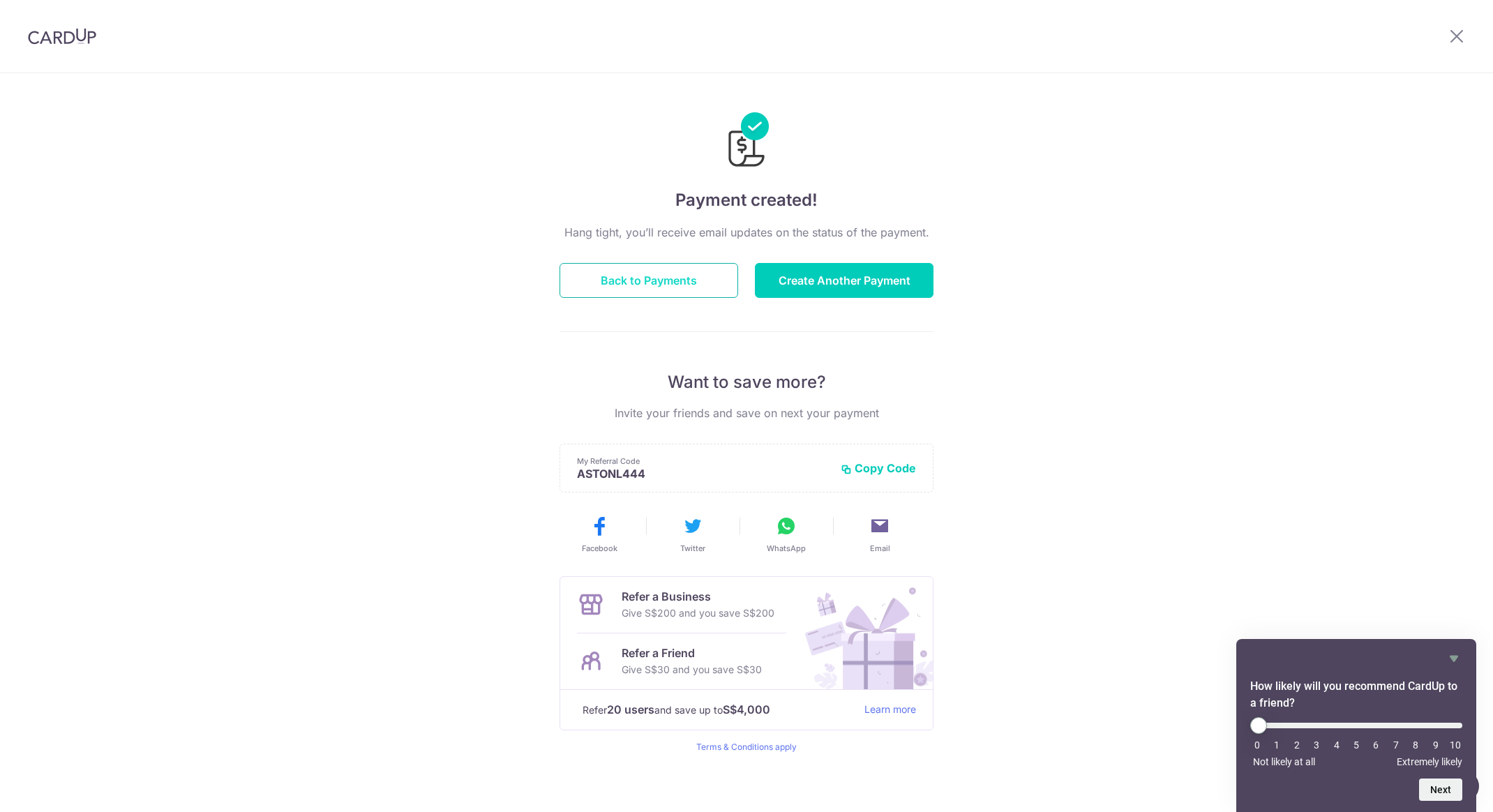
click at [614, 276] on button "Back to Payments" at bounding box center [649, 281] width 179 height 35
